Goal: Task Accomplishment & Management: Manage account settings

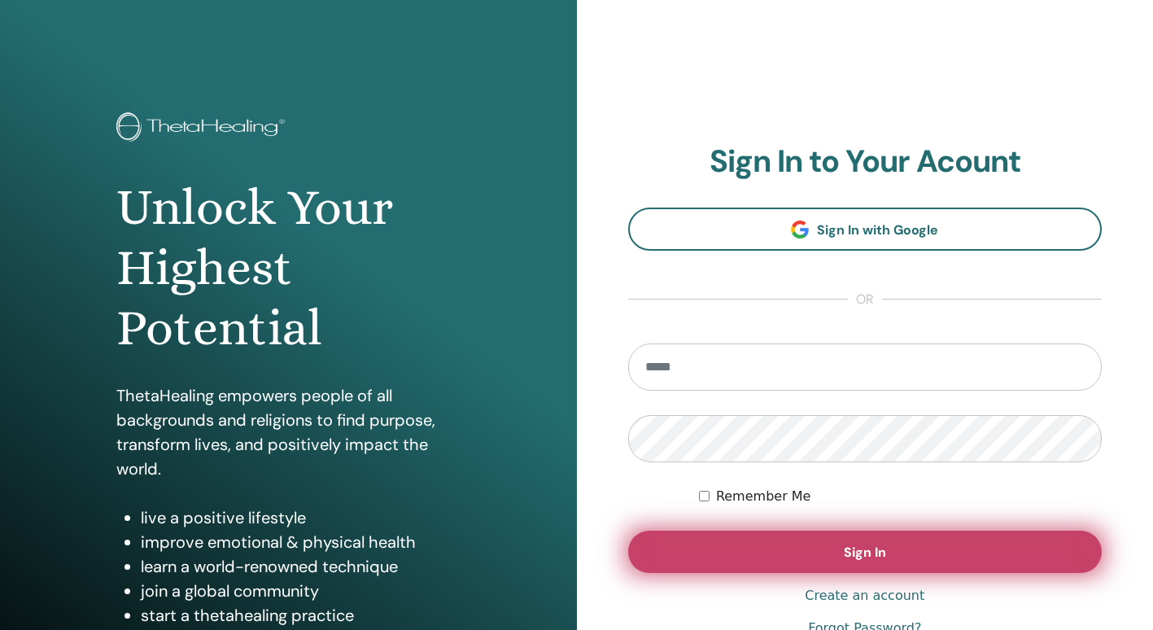
type input "**********"
click at [806, 553] on button "Sign In" at bounding box center [865, 552] width 475 height 42
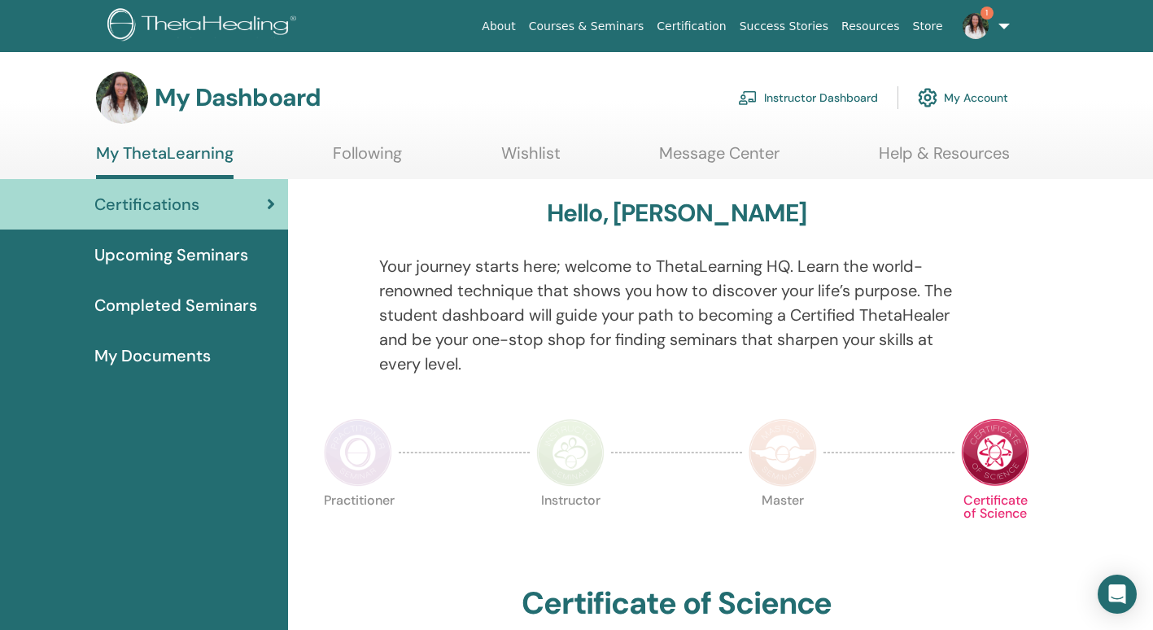
click at [230, 251] on span "Upcoming Seminars" at bounding box center [171, 255] width 154 height 24
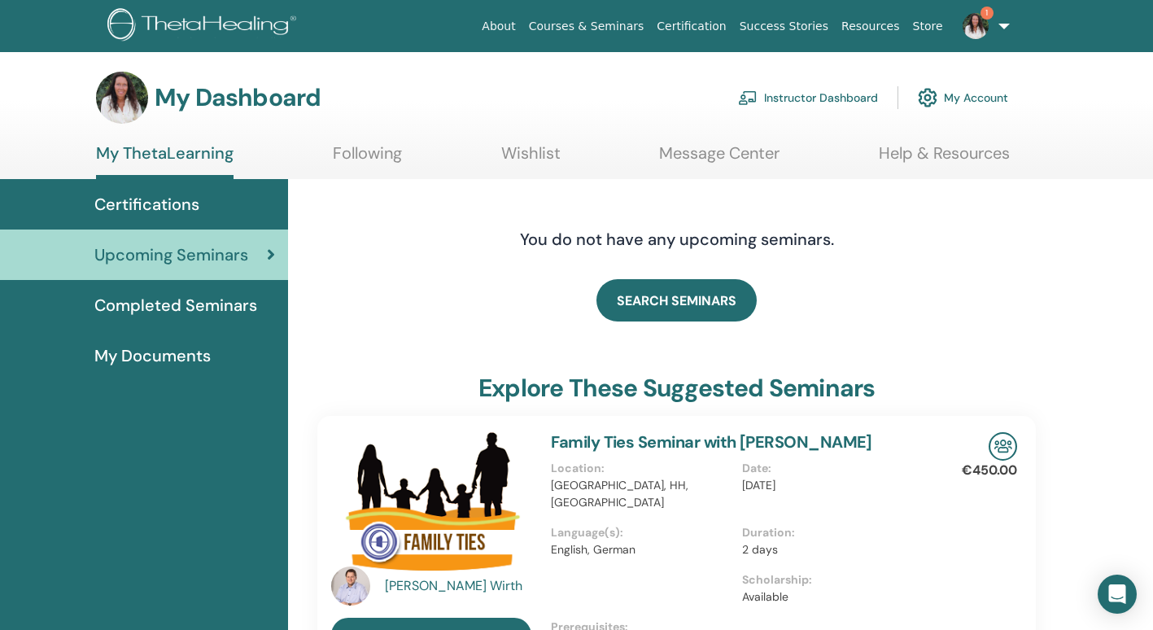
click at [1005, 27] on link "1" at bounding box center [983, 26] width 67 height 52
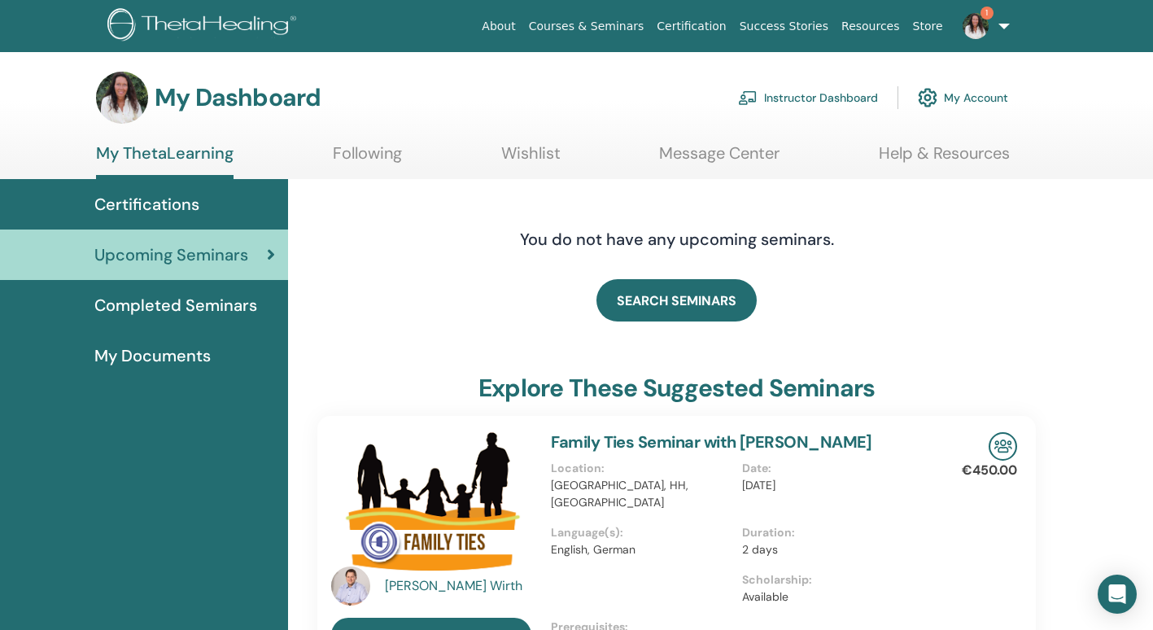
click at [807, 98] on link "Instructor Dashboard" at bounding box center [808, 98] width 140 height 36
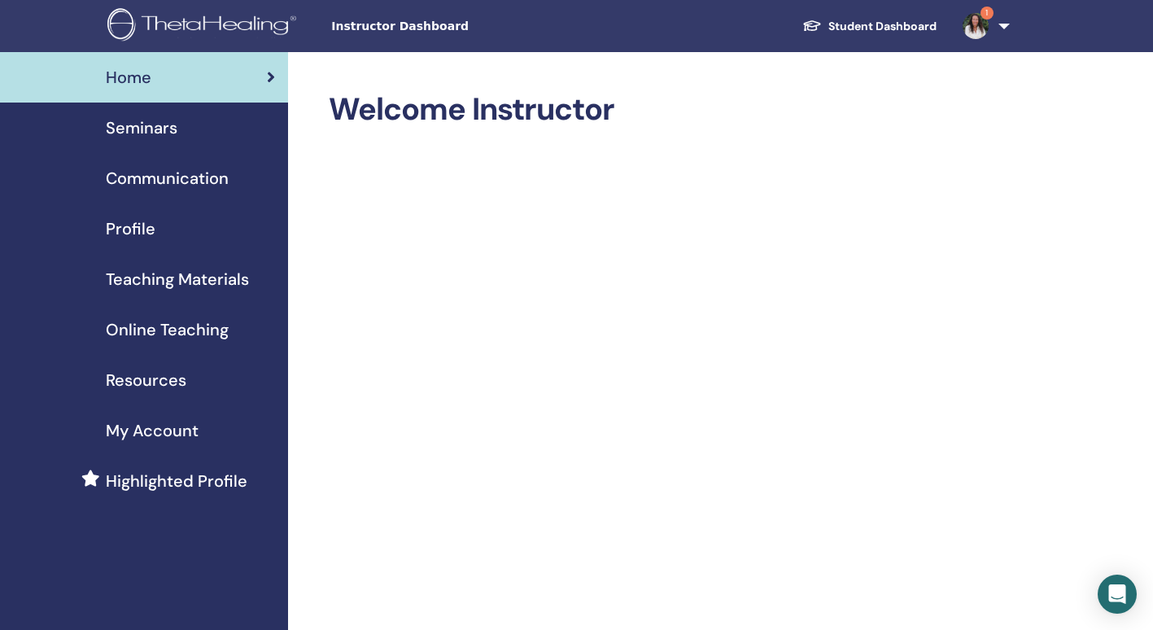
click at [161, 125] on span "Seminars" at bounding box center [142, 128] width 72 height 24
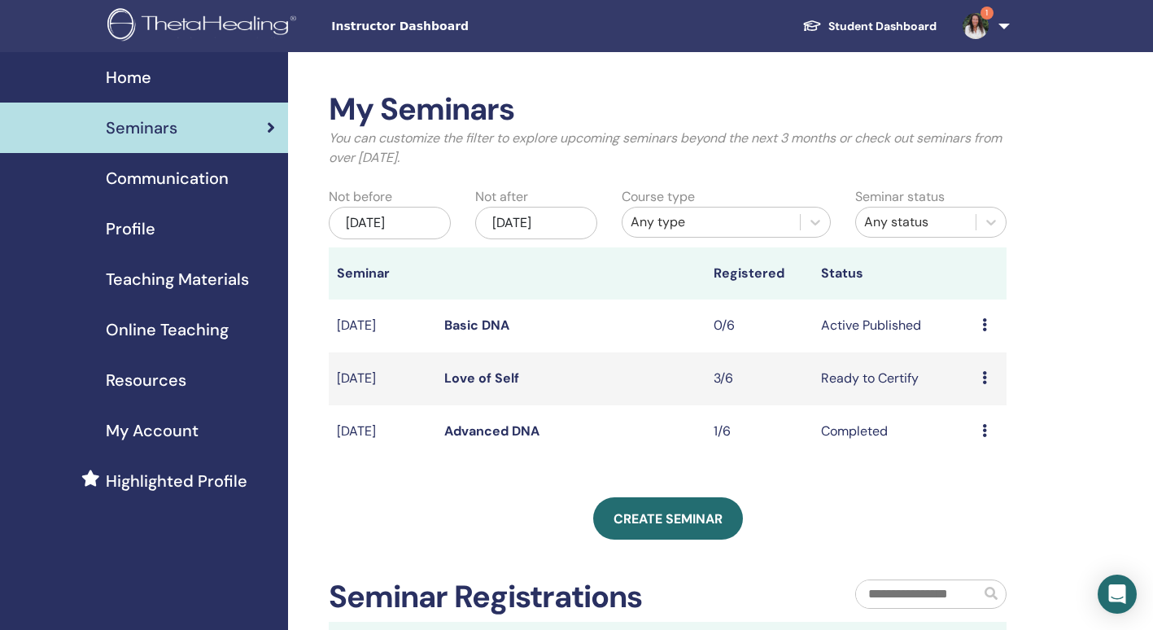
click at [982, 380] on icon at bounding box center [984, 377] width 5 height 13
drag, startPoint x: 886, startPoint y: 379, endPoint x: 1151, endPoint y: 447, distance: 273.0
click at [1151, 447] on div "My Seminars You can customize the filter to explore upcoming seminars beyond th…" at bounding box center [720, 477] width 865 height 850
drag, startPoint x: 981, startPoint y: 378, endPoint x: 1020, endPoint y: 412, distance: 51.4
click at [1020, 412] on div "My Seminars You can customize the filter to explore upcoming seminars beyond th…" at bounding box center [720, 477] width 865 height 850
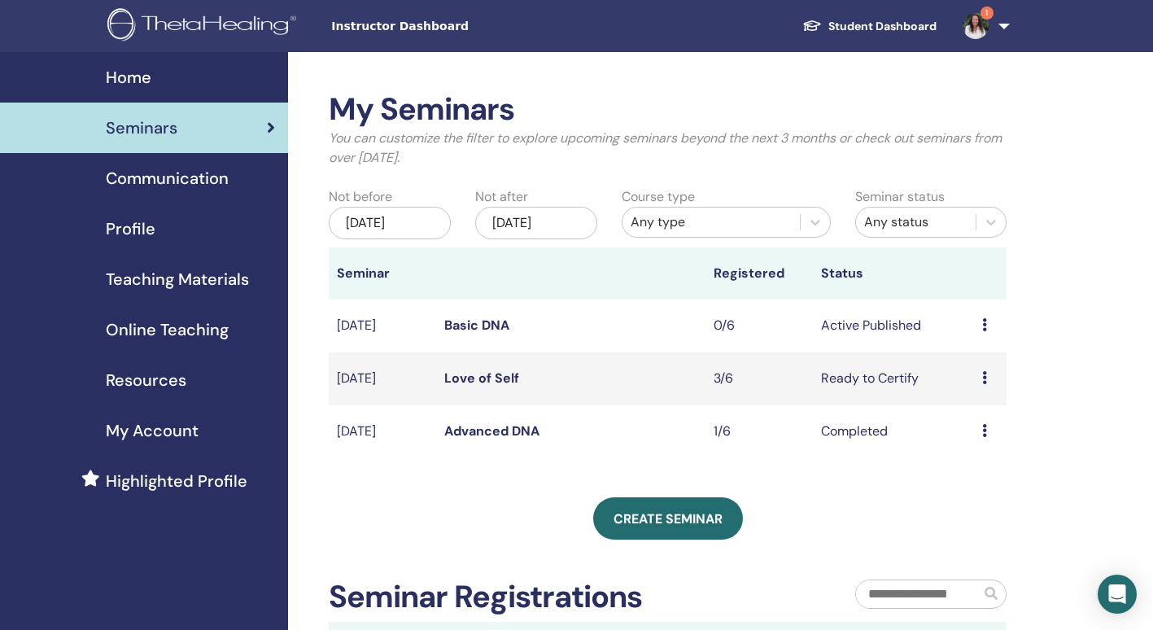
click at [983, 374] on icon at bounding box center [984, 377] width 5 height 13
click at [962, 386] on link "Preview" at bounding box center [971, 386] width 46 height 17
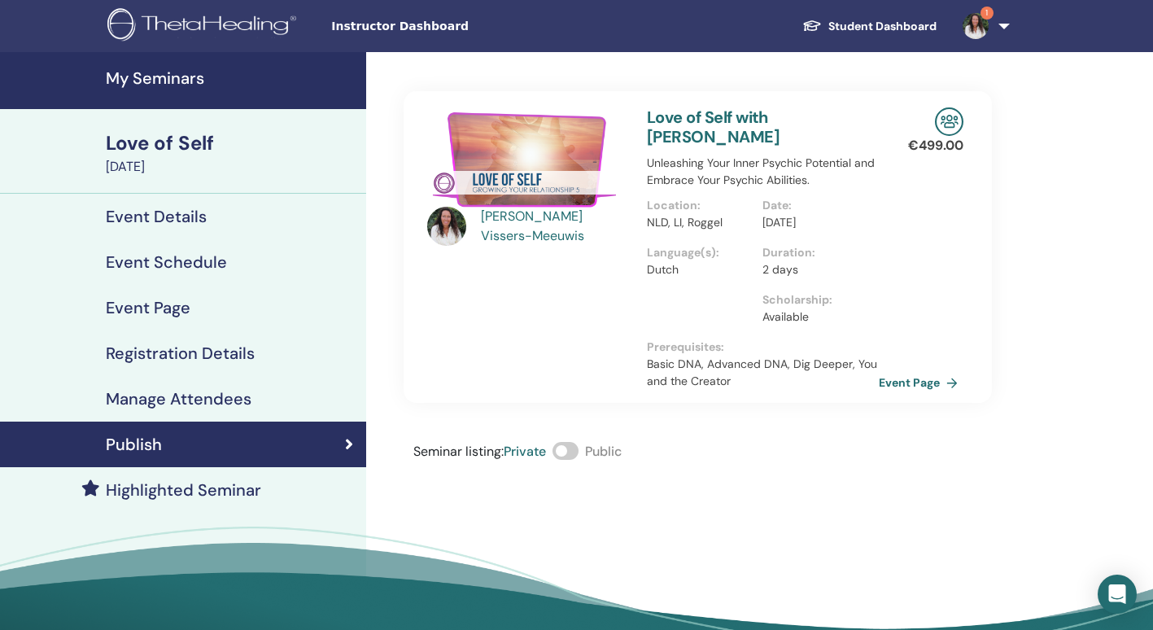
click at [221, 395] on h4 "Manage Attendees" at bounding box center [179, 399] width 146 height 20
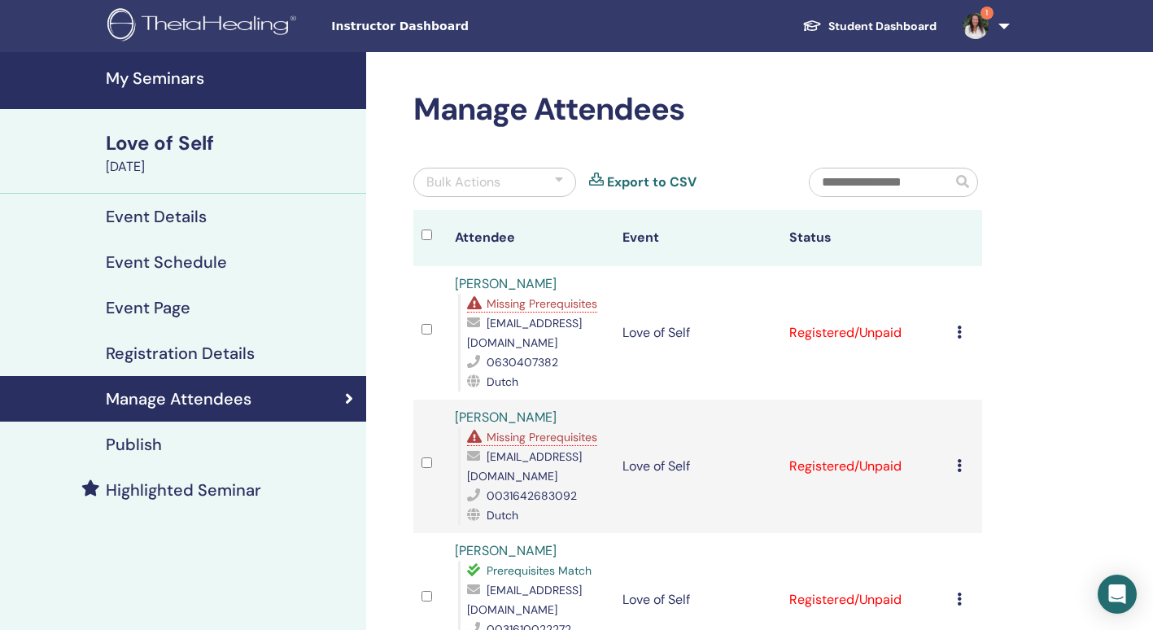
click at [961, 335] on icon at bounding box center [959, 332] width 5 height 13
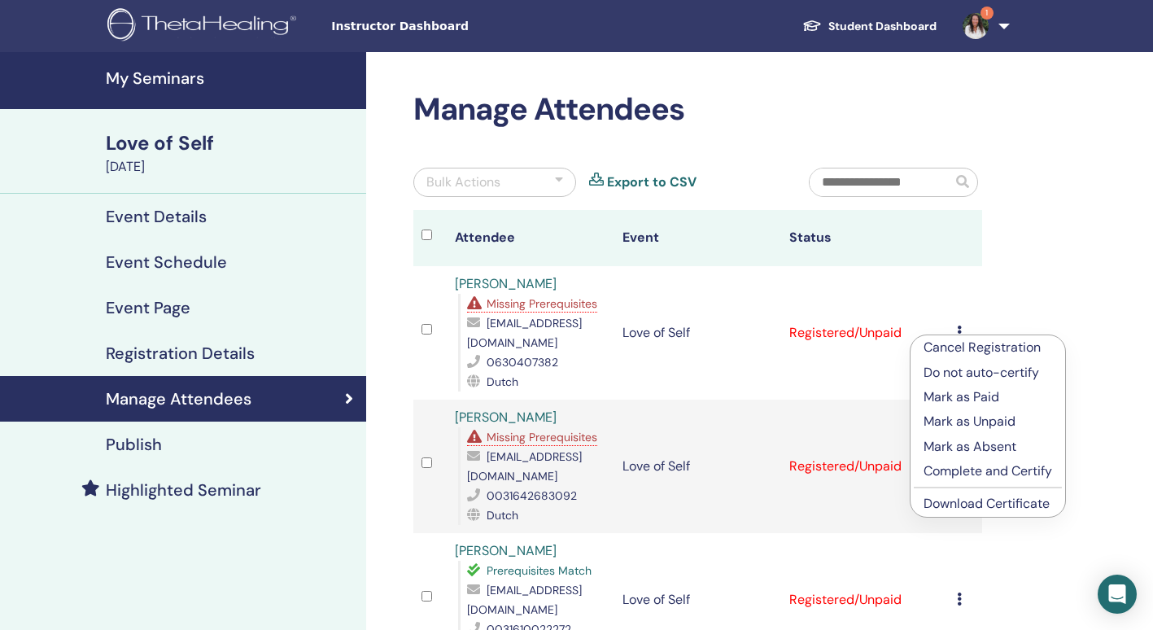
click at [993, 469] on p "Complete and Certify" at bounding box center [988, 471] width 129 height 20
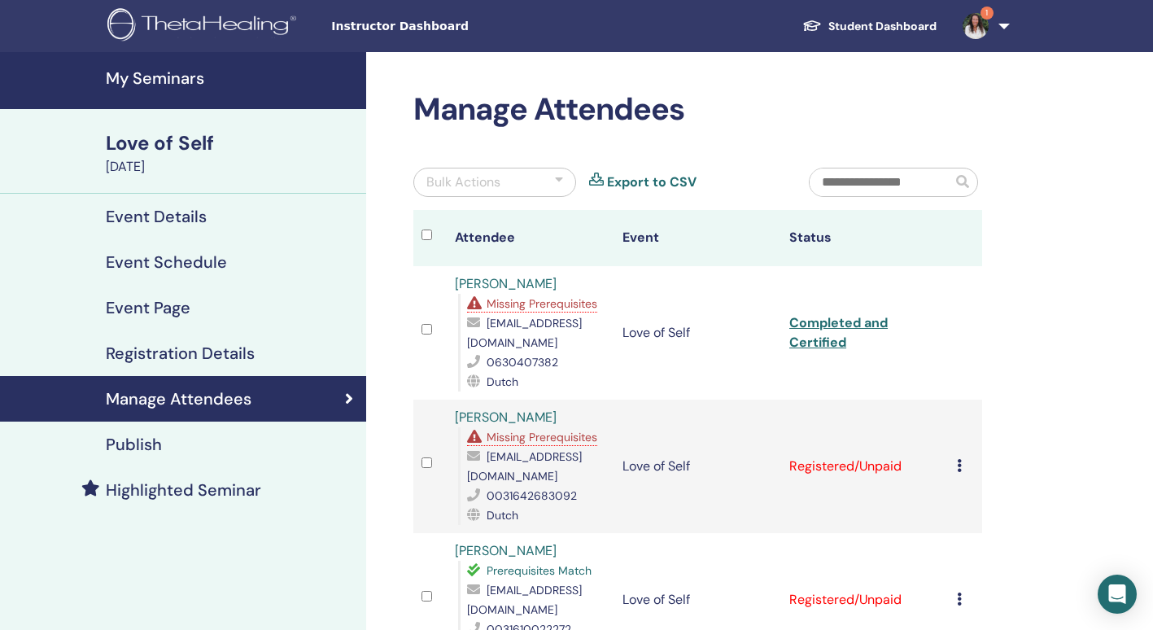
click at [957, 468] on icon at bounding box center [959, 465] width 5 height 13
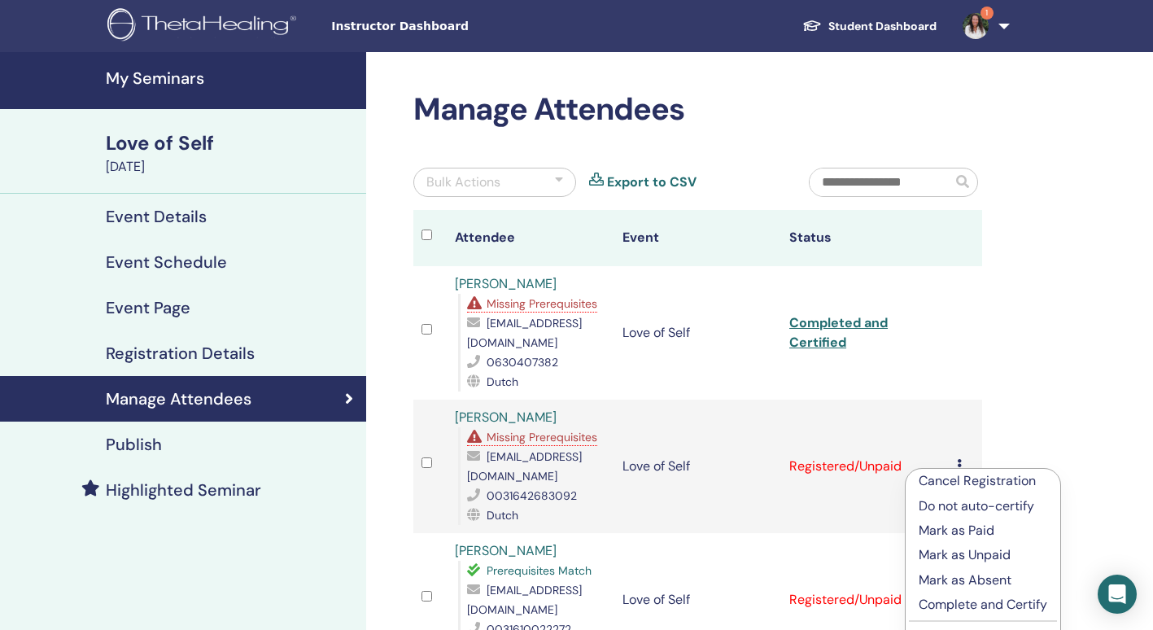
click at [970, 604] on p "Complete and Certify" at bounding box center [983, 605] width 129 height 20
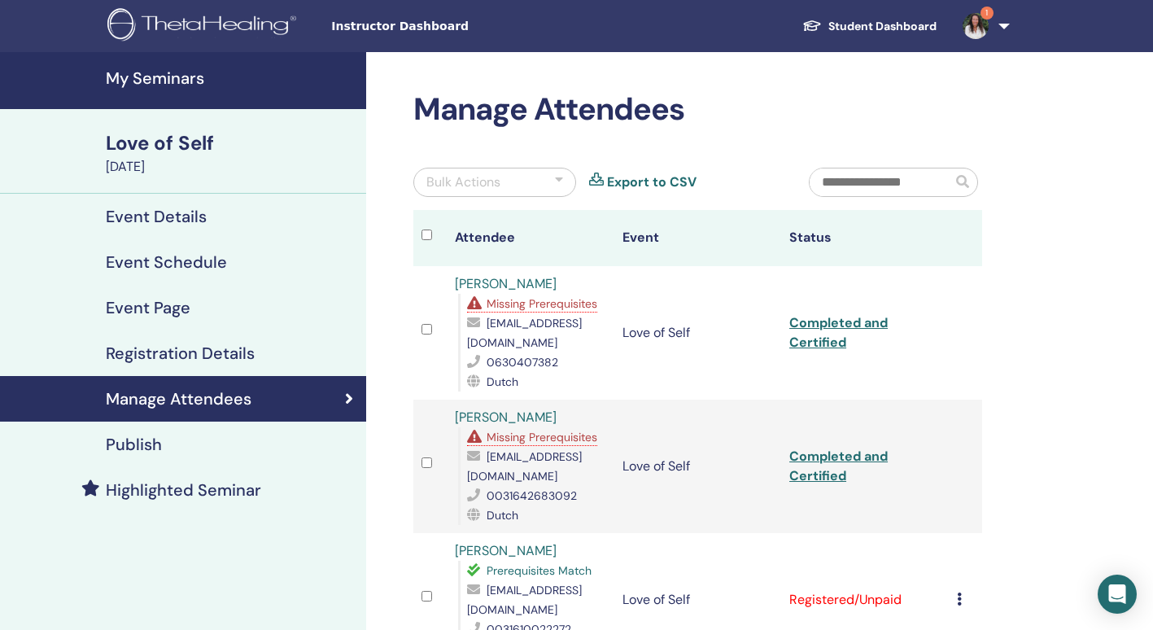
click at [960, 600] on icon at bounding box center [959, 599] width 5 height 13
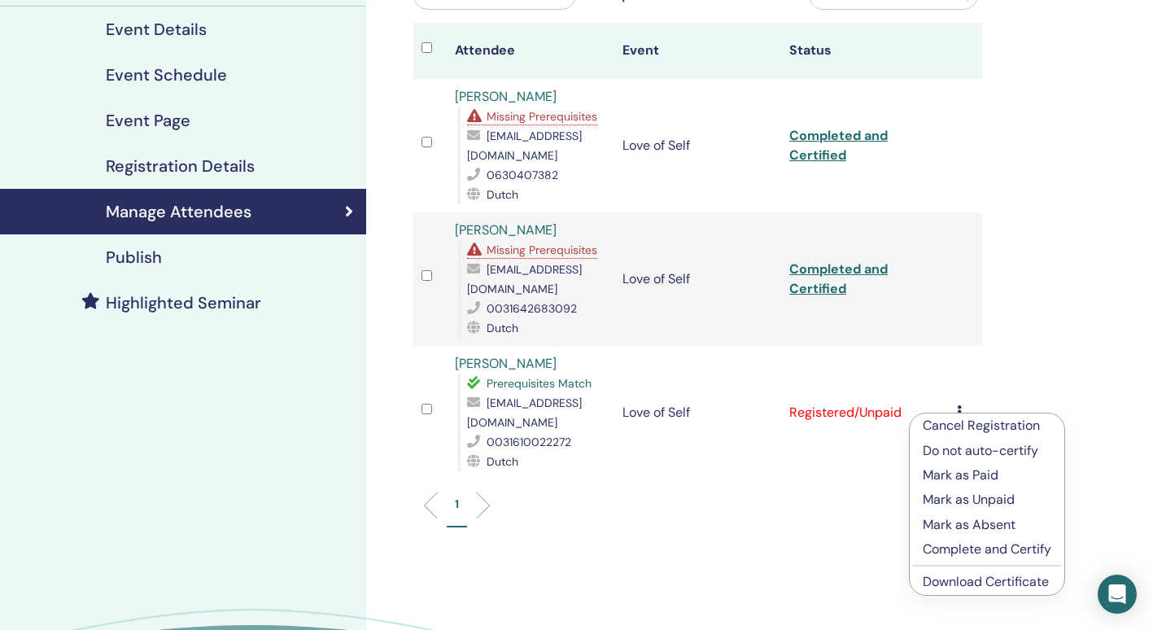
scroll to position [187, 0]
click at [984, 551] on p "Complete and Certify" at bounding box center [987, 550] width 129 height 20
